Goal: Answer question/provide support

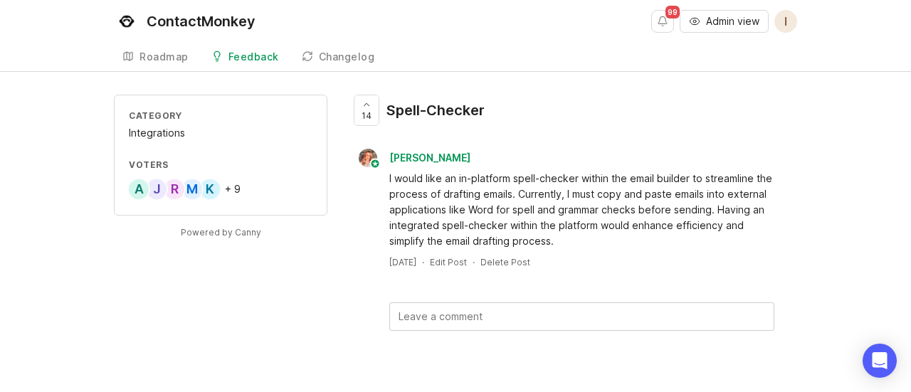
click at [440, 144] on div "14 Spell-Checker Bronwen W I would like an in-platform spell-checker within the…" at bounding box center [573, 213] width 447 height 236
click at [362, 110] on span "14" at bounding box center [367, 116] width 10 height 12
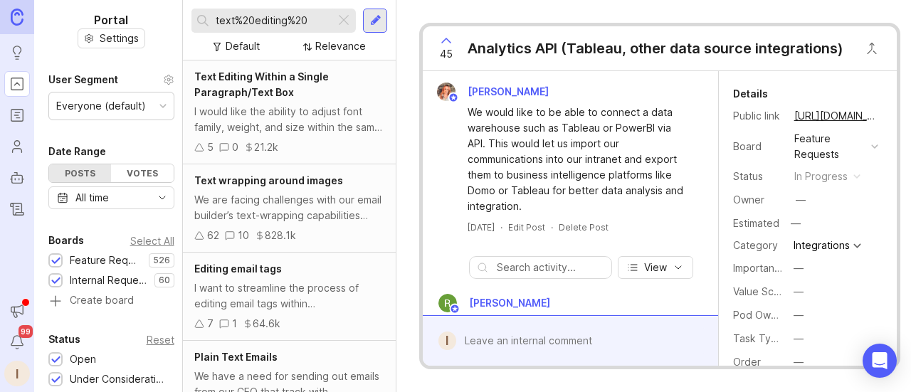
click at [345, 21] on div at bounding box center [343, 20] width 17 height 19
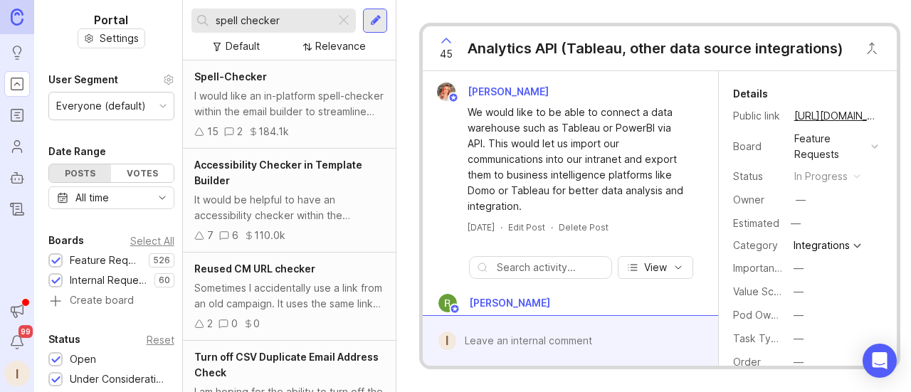
type input "spell checker"
click at [274, 85] on div "Spell-Checker I would like an in-platform spell-checker within the email builde…" at bounding box center [289, 104] width 213 height 88
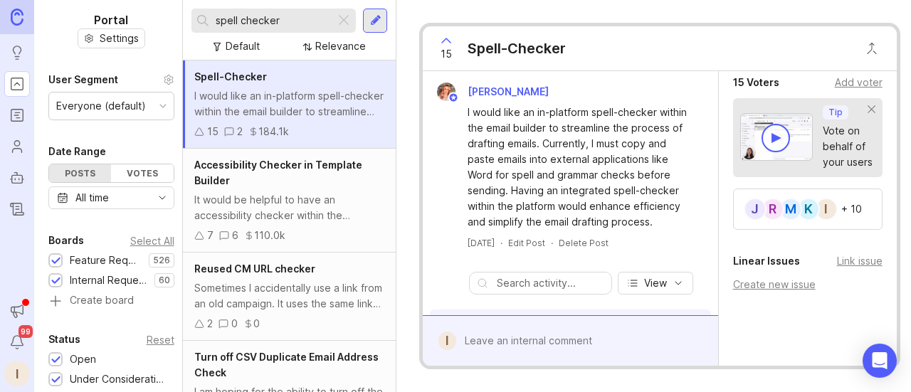
scroll to position [437, 0]
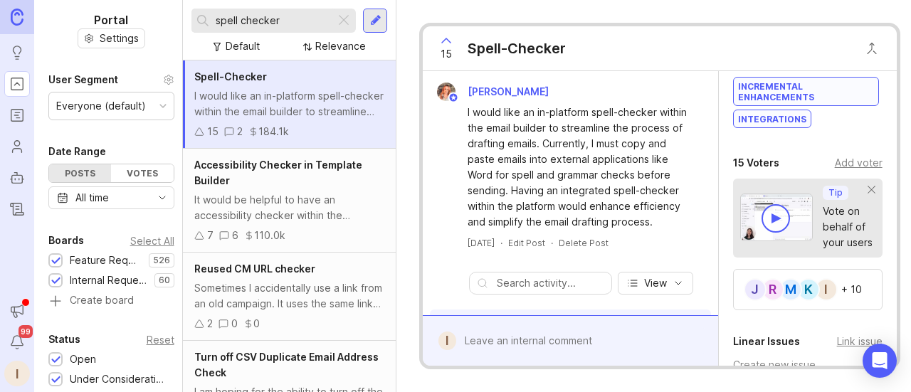
click at [846, 161] on div "Add voter" at bounding box center [859, 163] width 48 height 16
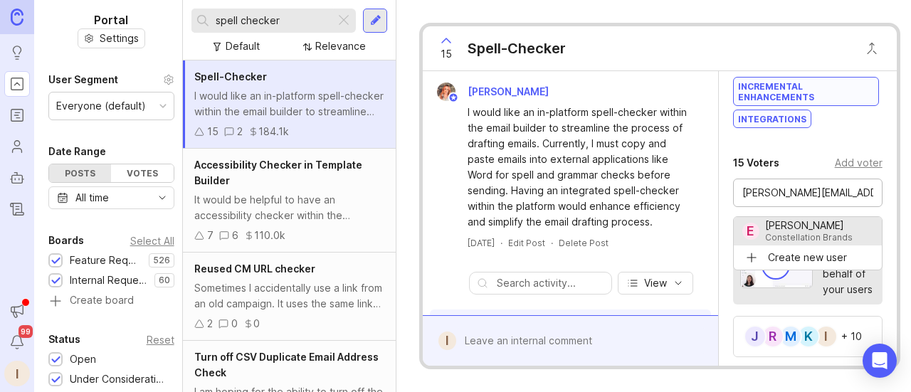
type input "Eric Strait"
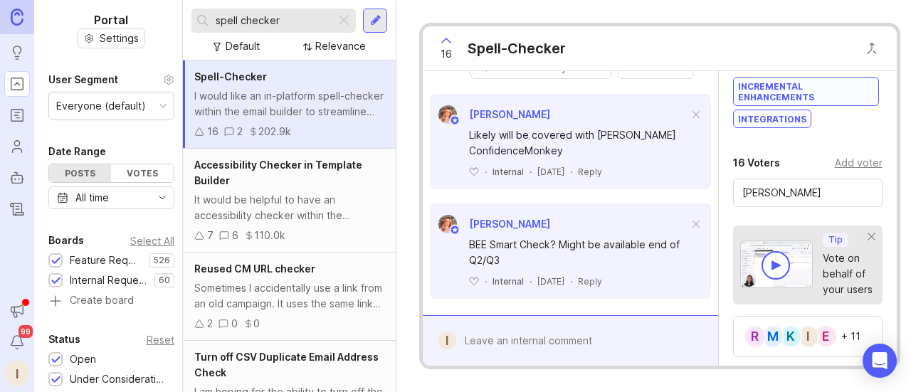
scroll to position [247, 0]
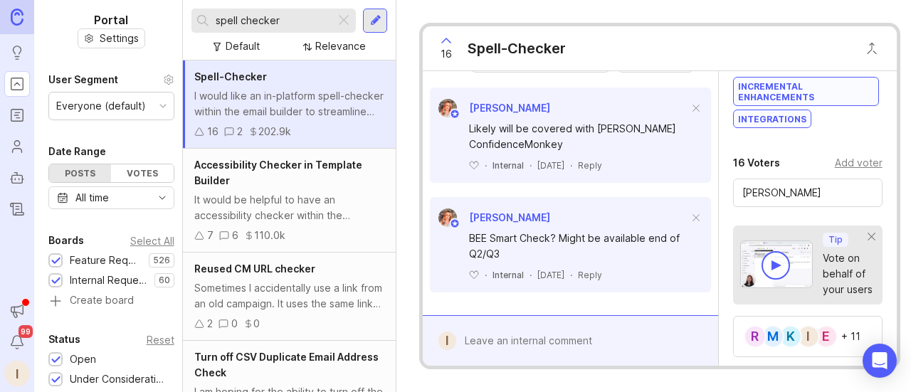
drag, startPoint x: 537, startPoint y: 155, endPoint x: 599, endPoint y: 148, distance: 62.3
click at [599, 148] on div "Likely will be covered with Daniels ConfidenceMonkey ﻿ · Internal · August 5, 2…" at bounding box center [570, 144] width 280 height 54
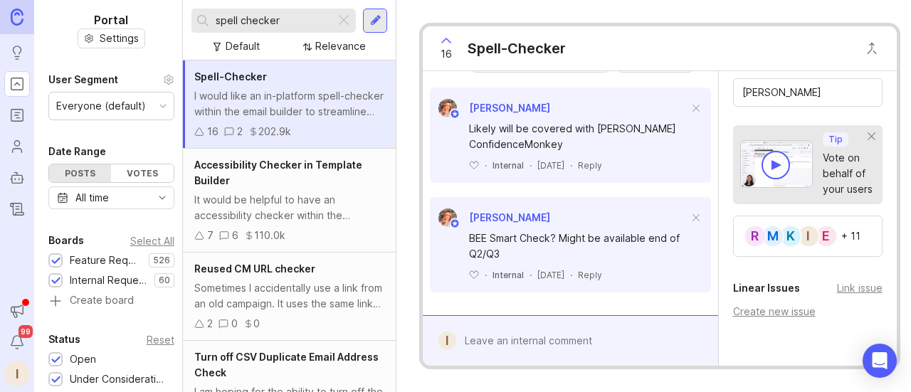
scroll to position [626, 0]
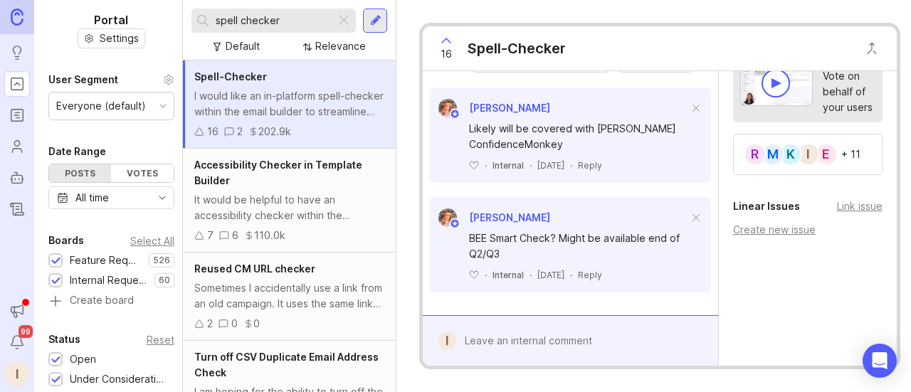
click at [850, 149] on div "+ 11" at bounding box center [850, 154] width 19 height 10
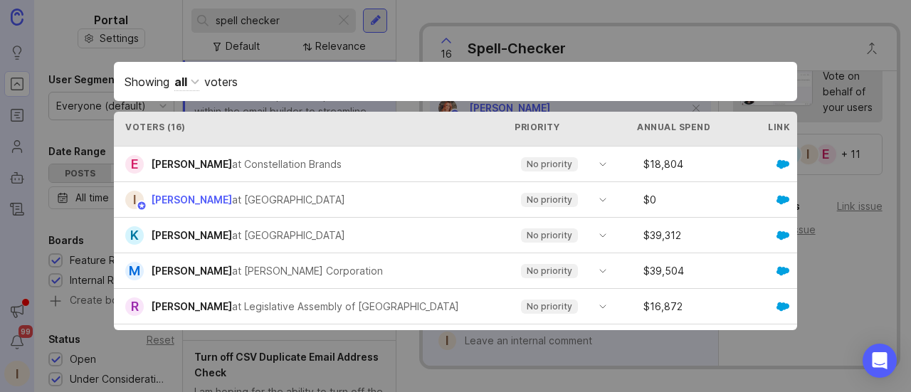
scroll to position [0, 0]
